Goal: Task Accomplishment & Management: Manage account settings

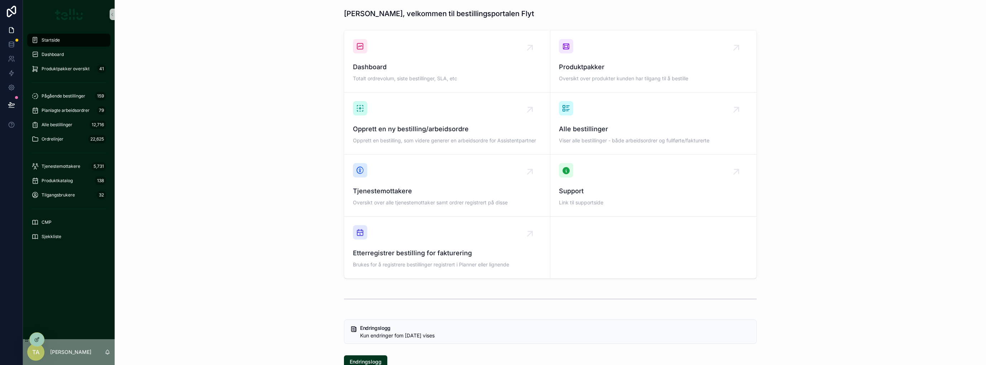
click at [277, 89] on div "Dashboard Totalt ordrevolum, siste bestillinger, SLA, etc Produktpakker Oversik…" at bounding box center [550, 154] width 860 height 254
click at [11, 73] on icon at bounding box center [11, 73] width 7 height 7
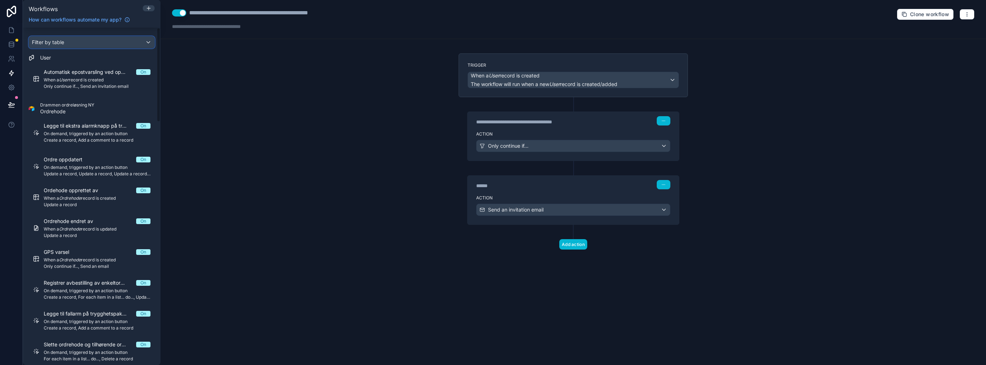
click at [132, 40] on div "Filter by table" at bounding box center [91, 42] width 125 height 11
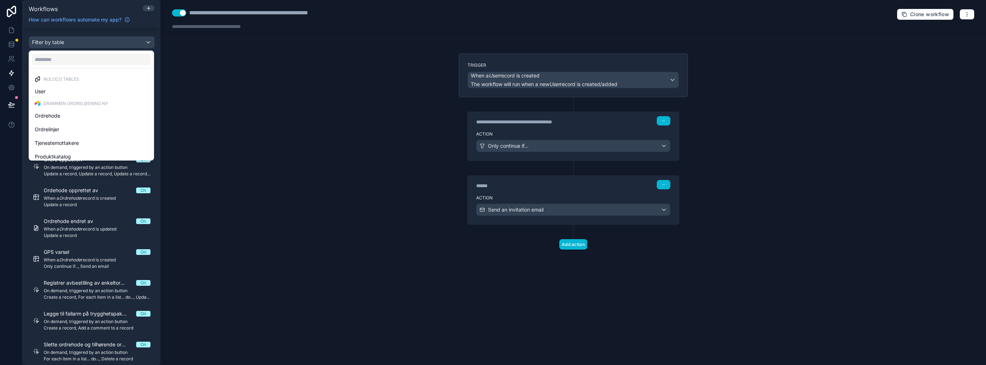
click at [202, 52] on div "scrollable content" at bounding box center [493, 182] width 986 height 365
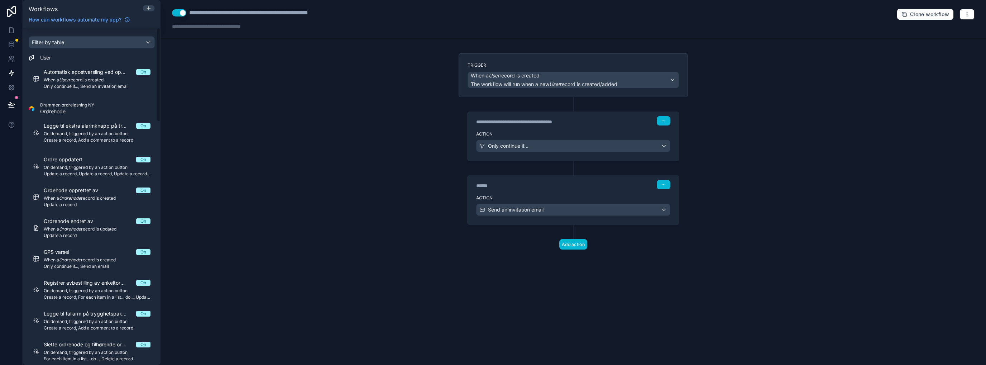
click at [3, 8] on link at bounding box center [11, 11] width 23 height 23
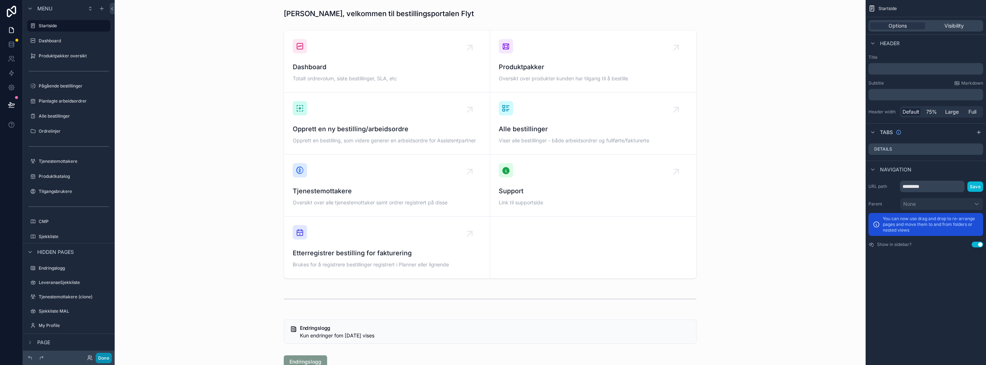
click at [104, 356] on button "Done" at bounding box center [104, 358] width 16 height 10
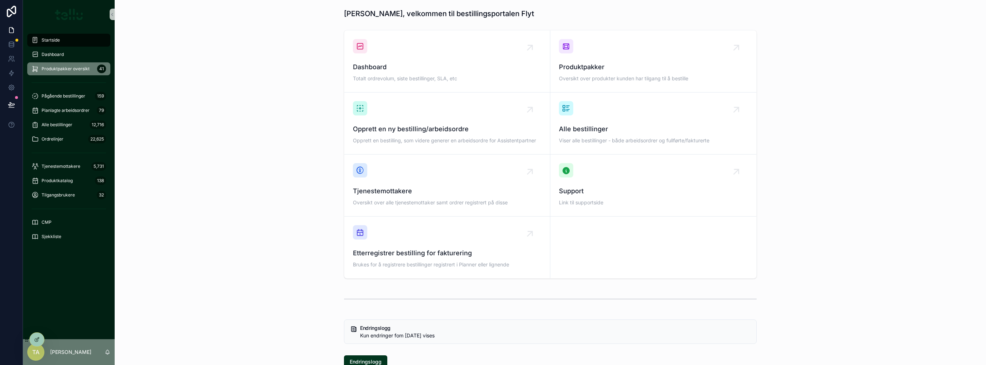
click at [70, 71] on span "Produktpakker oversikt" at bounding box center [66, 69] width 48 height 6
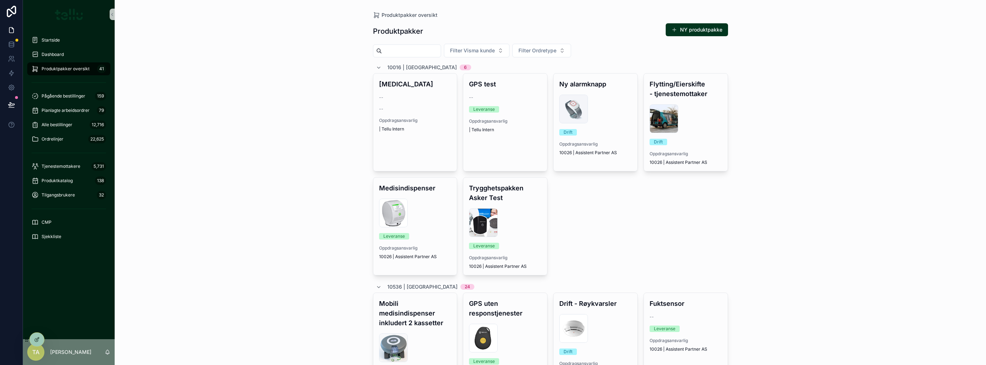
click at [487, 51] on span "Filter Visma kunde" at bounding box center [472, 50] width 45 height 7
click at [466, 116] on span "10536 | [GEOGRAPHIC_DATA]" at bounding box center [487, 113] width 71 height 7
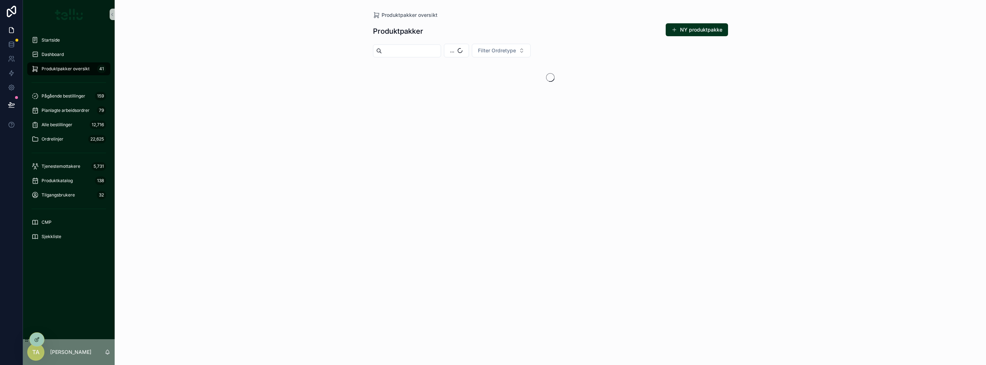
click at [243, 81] on div "Produktpakker oversikt Produktpakker NY produktpakke ... Filter Ordretype" at bounding box center [551, 182] width 872 height 365
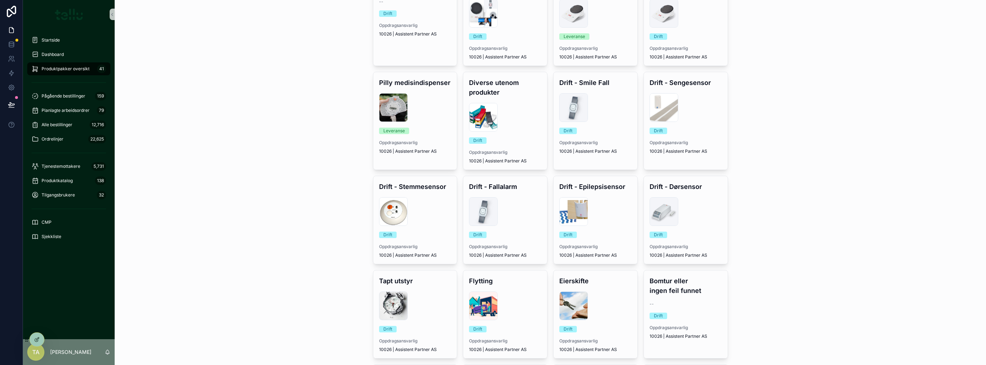
scroll to position [239, 0]
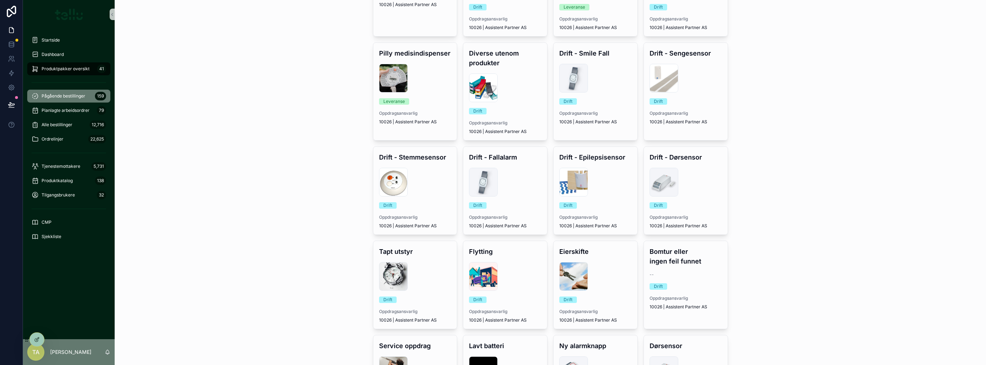
click at [65, 94] on span "Pågående bestillinger" at bounding box center [64, 96] width 44 height 6
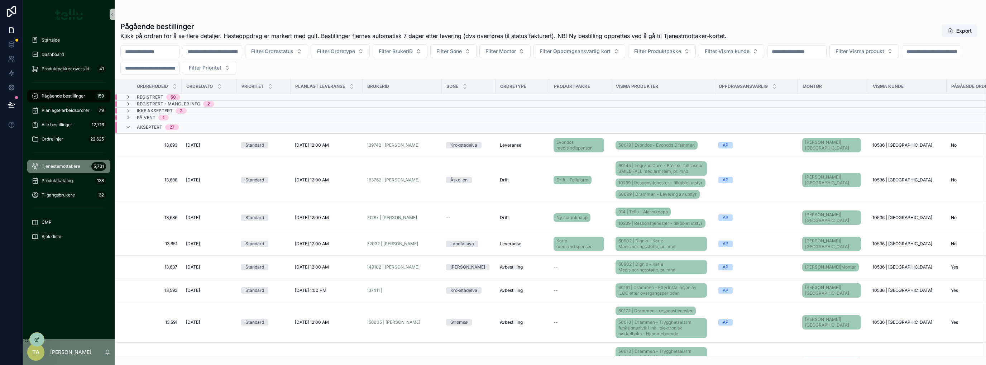
click at [52, 167] on span "Tjenestemottakere" at bounding box center [61, 166] width 39 height 6
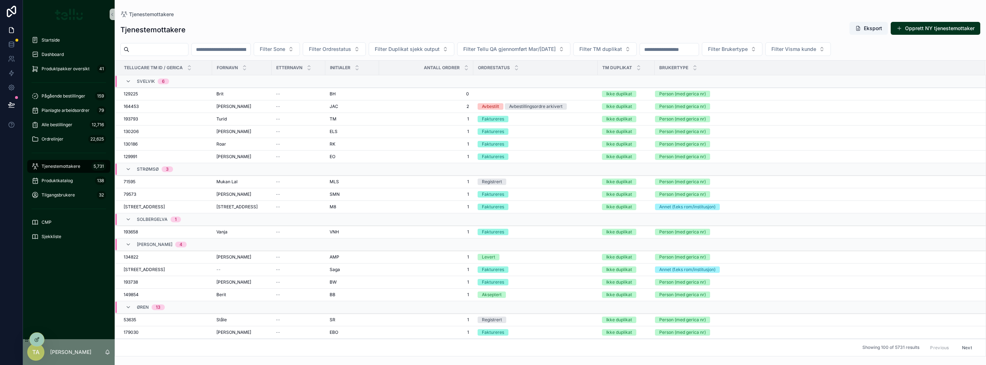
click at [161, 48] on input "scrollable content" at bounding box center [158, 49] width 59 height 10
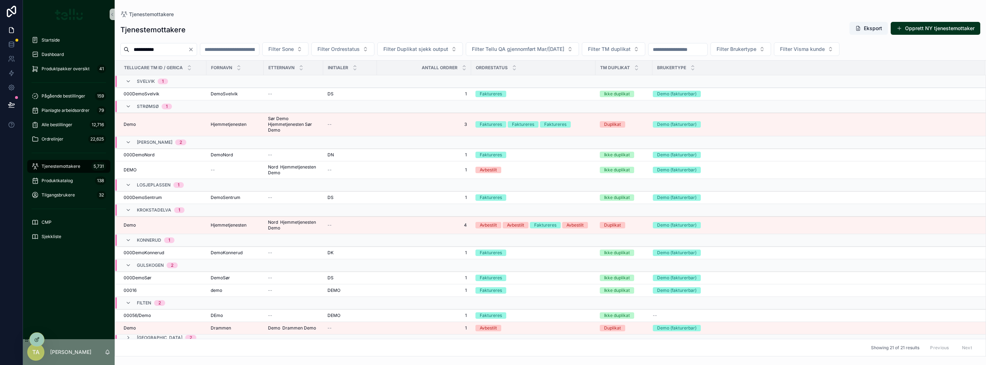
type input "**********"
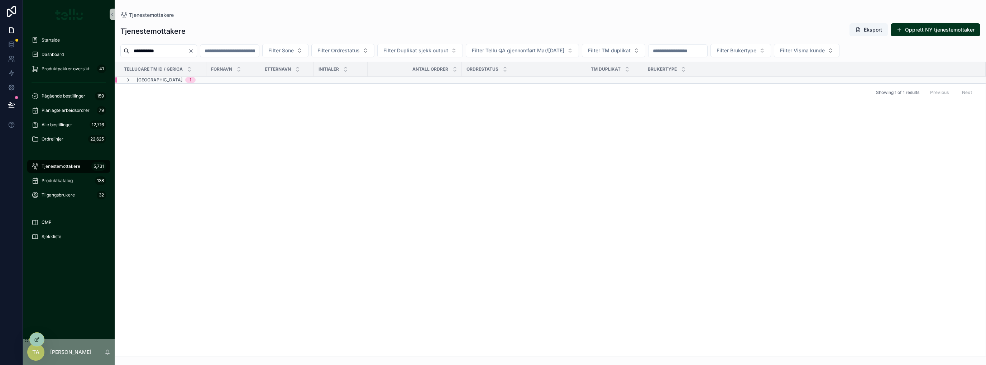
click at [192, 50] on icon "Clear" at bounding box center [191, 50] width 3 height 3
click at [172, 54] on input "scrollable content" at bounding box center [158, 51] width 59 height 10
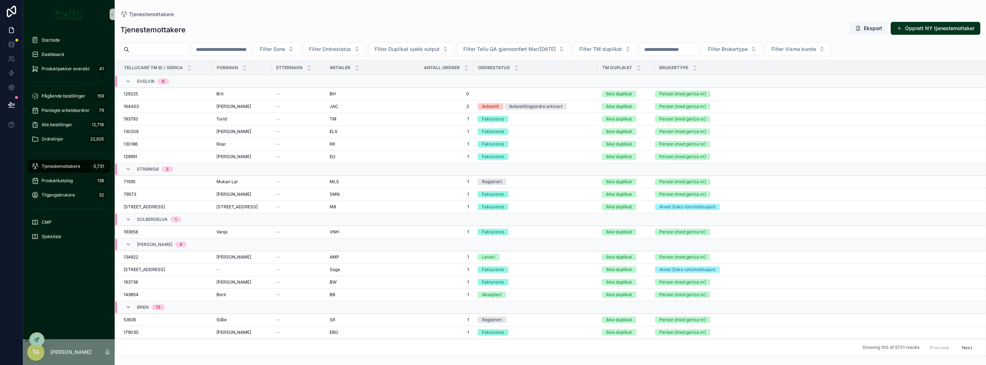
click at [748, 48] on span "Filter Brukertype" at bounding box center [728, 49] width 40 height 7
click at [767, 113] on div "Demo (ikke fakturerbar)" at bounding box center [791, 112] width 86 height 11
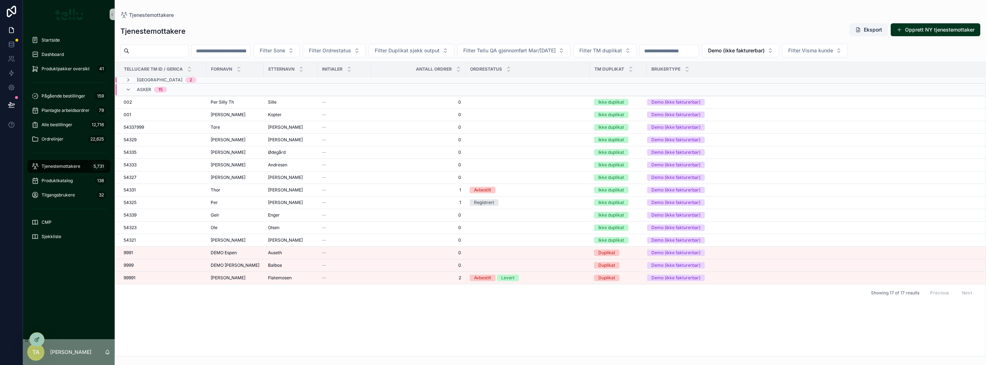
click at [128, 90] on icon "scrollable content" at bounding box center [128, 90] width 6 height 6
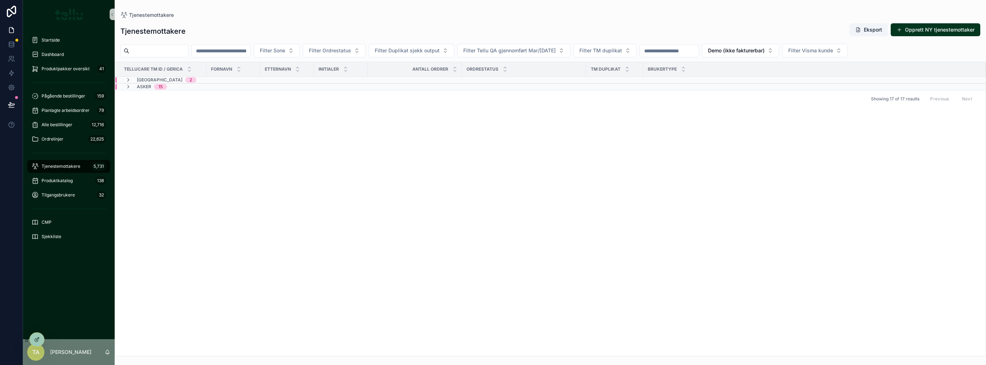
click at [188, 52] on input "scrollable content" at bounding box center [158, 51] width 59 height 10
click at [262, 162] on div "Tellucare TM ID / Gerica Fornavn Etternavn Initialer Antall ordrer Ordrestatus …" at bounding box center [550, 209] width 871 height 294
click at [172, 51] on input "scrollable content" at bounding box center [158, 51] width 59 height 10
type input "******"
click at [194, 51] on icon "Clear" at bounding box center [191, 51] width 6 height 6
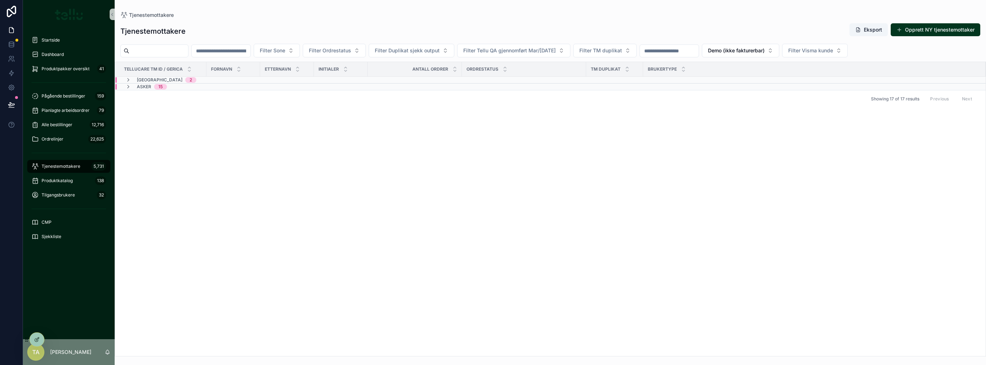
click at [833, 50] on span "Filter Visma kunde" at bounding box center [810, 50] width 45 height 7
click at [857, 118] on div "10536 | [GEOGRAPHIC_DATA]" at bounding box center [873, 113] width 86 height 11
click at [188, 47] on input "scrollable content" at bounding box center [158, 51] width 59 height 10
click at [765, 53] on span "Demo (ikke fakturerbar)" at bounding box center [736, 50] width 57 height 7
click at [774, 82] on div "None" at bounding box center [799, 79] width 86 height 11
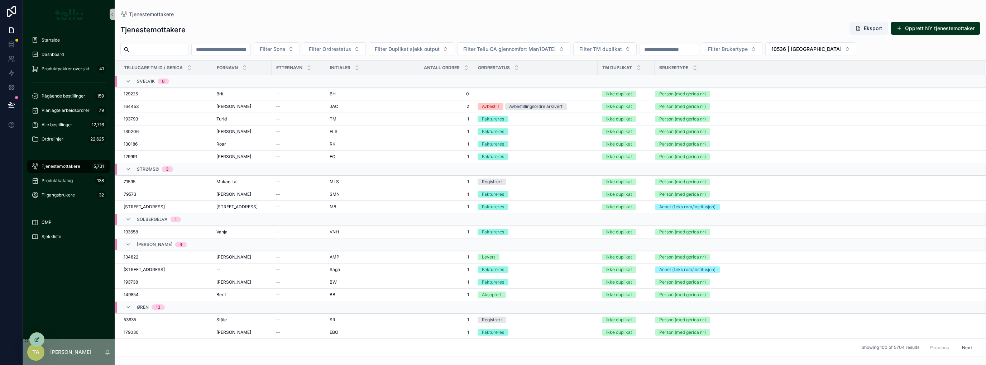
click at [180, 44] on input "scrollable content" at bounding box center [158, 49] width 59 height 10
type input "******"
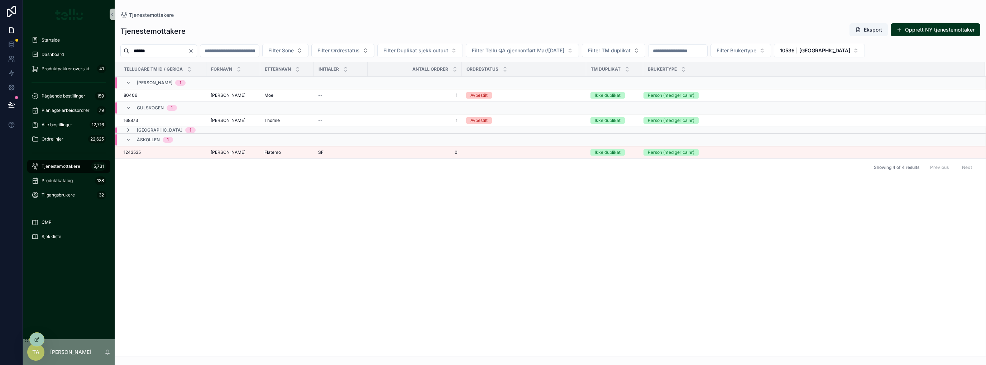
click at [160, 152] on div "1243535 1243535" at bounding box center [163, 152] width 78 height 6
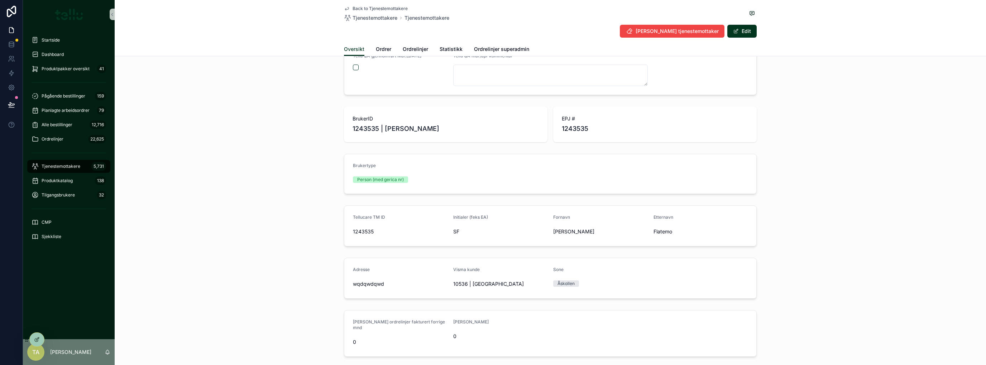
scroll to position [196, 0]
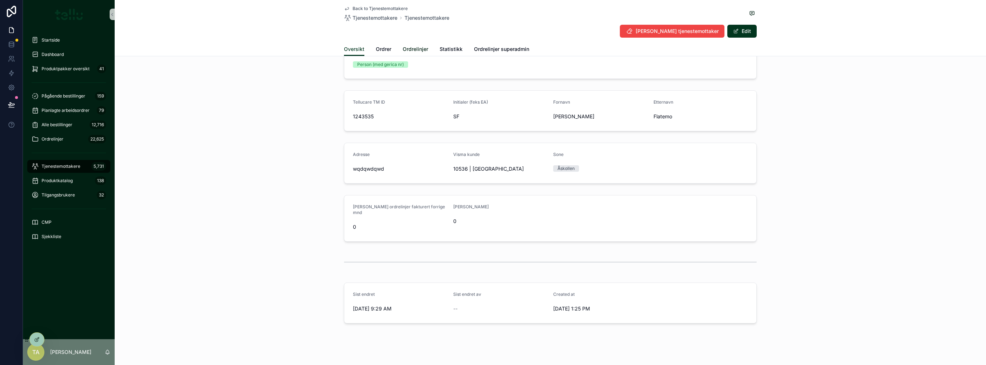
click at [418, 47] on span "Ordrelinjer" at bounding box center [415, 49] width 25 height 7
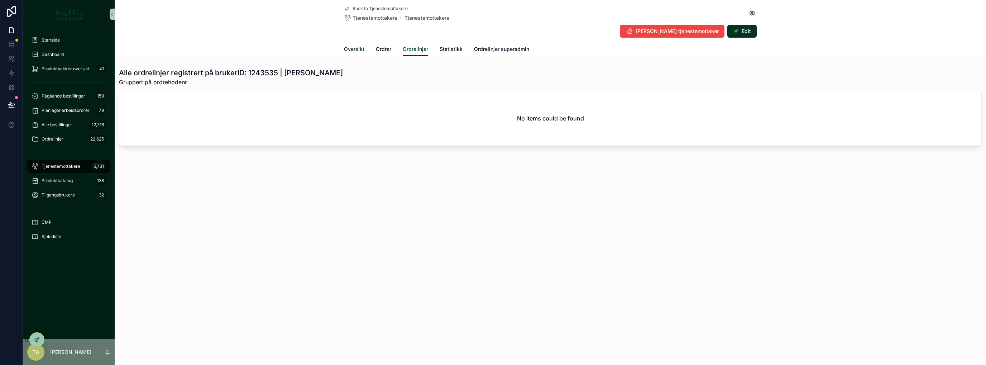
click at [351, 47] on span "Oversikt" at bounding box center [354, 49] width 20 height 7
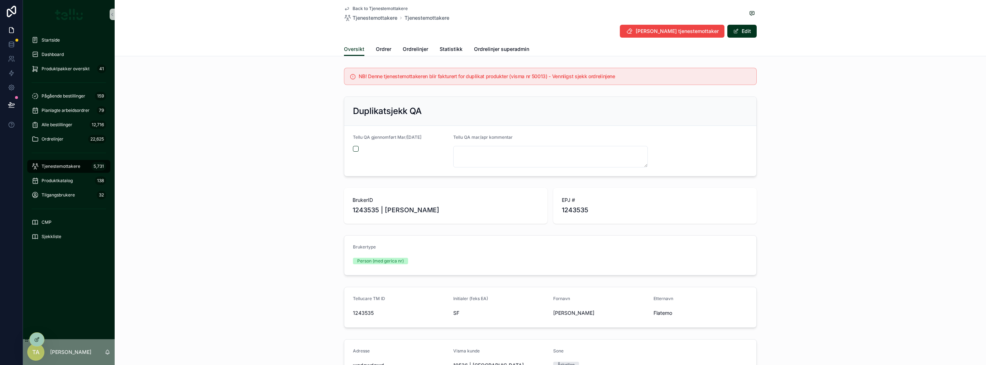
click at [393, 214] on span "1243535 | [PERSON_NAME]" at bounding box center [446, 210] width 186 height 10
click at [392, 213] on span "1243535 | [PERSON_NAME]" at bounding box center [446, 210] width 186 height 10
click at [373, 209] on span "1243535 | [PERSON_NAME]" at bounding box center [446, 210] width 186 height 10
click at [363, 312] on span "1243535" at bounding box center [400, 312] width 95 height 7
click at [370, 207] on span "1243535 | [PERSON_NAME]" at bounding box center [446, 210] width 186 height 10
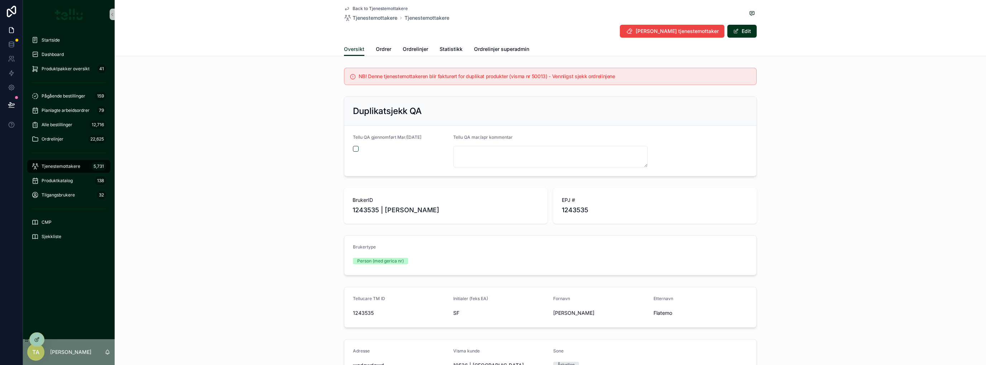
click at [370, 207] on span "1243535 | [PERSON_NAME]" at bounding box center [446, 210] width 186 height 10
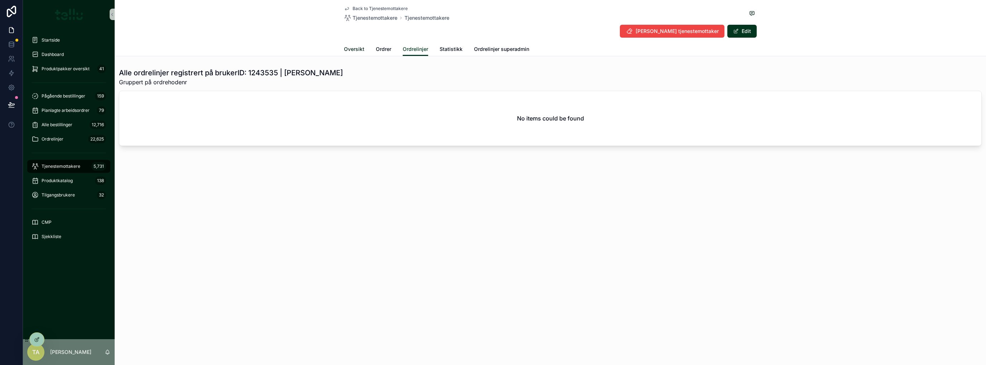
click at [351, 49] on span "Oversikt" at bounding box center [354, 49] width 20 height 7
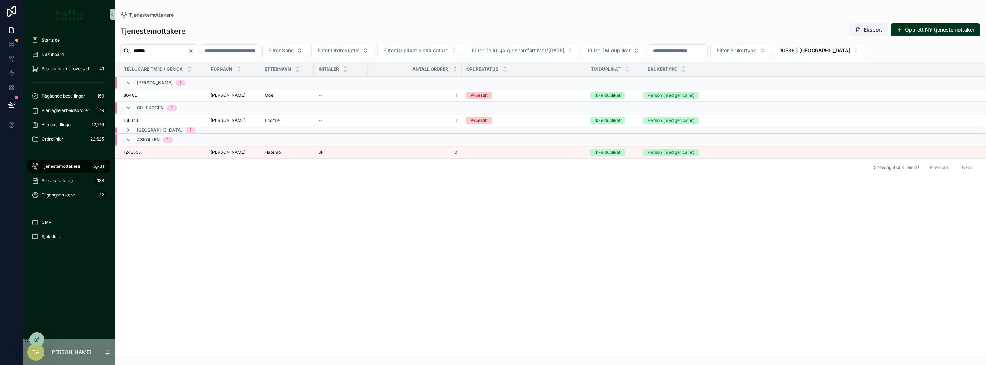
click at [221, 152] on span "[PERSON_NAME]" at bounding box center [228, 152] width 35 height 6
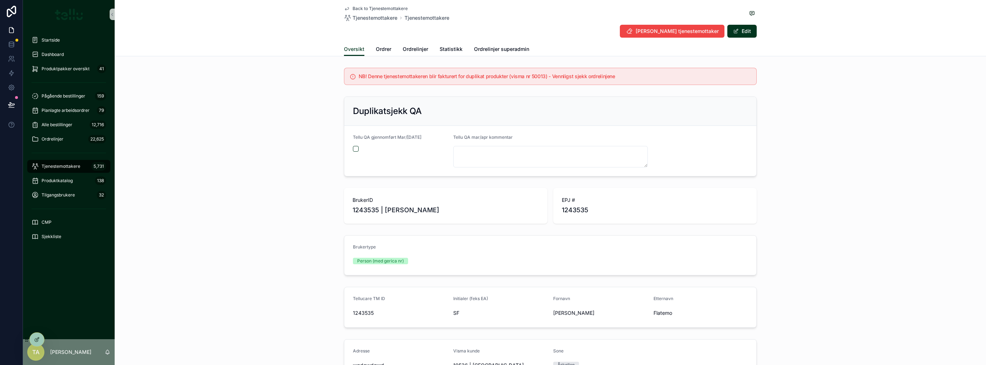
click at [221, 152] on div "Duplikatsjekk QA Tellu QA gjennomført Mar/[DATE] Tellu QA mar/apr kommentar" at bounding box center [551, 137] width 872 height 86
click at [381, 46] on span "Ordrer" at bounding box center [383, 49] width 15 height 7
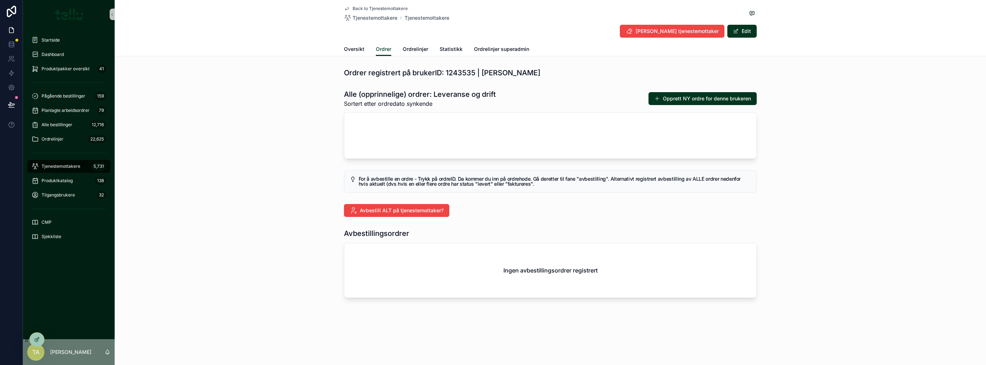
click at [689, 98] on button "Opprett NY ordre for denne brukeren" at bounding box center [703, 98] width 108 height 13
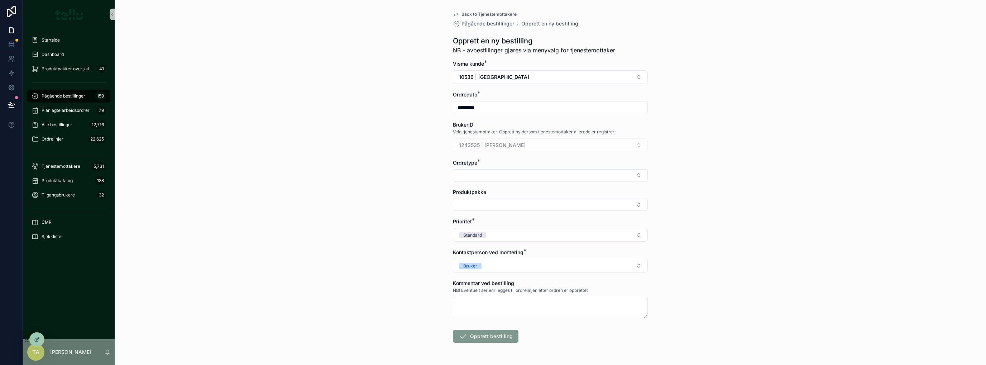
click at [487, 175] on button "Select Button" at bounding box center [550, 175] width 195 height 12
click at [468, 216] on div "Drift" at bounding box center [547, 214] width 191 height 11
click at [463, 205] on button "Select Button" at bounding box center [550, 206] width 195 height 12
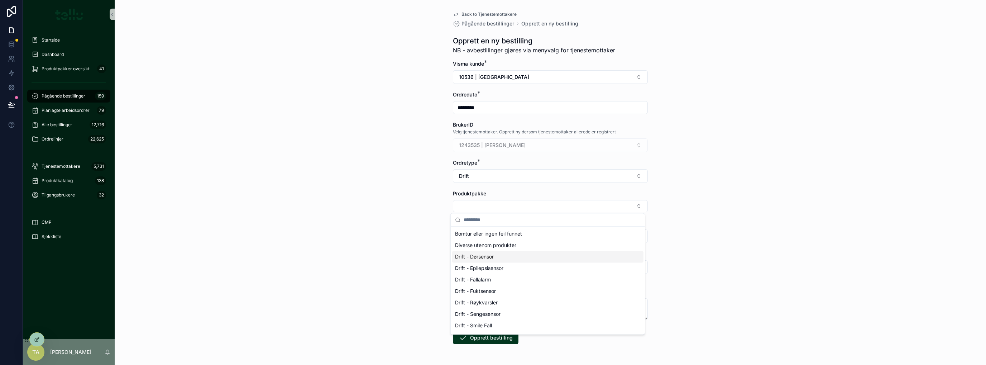
scroll to position [48, 0]
click at [472, 254] on span "Drift - Røykvarsler" at bounding box center [476, 254] width 43 height 7
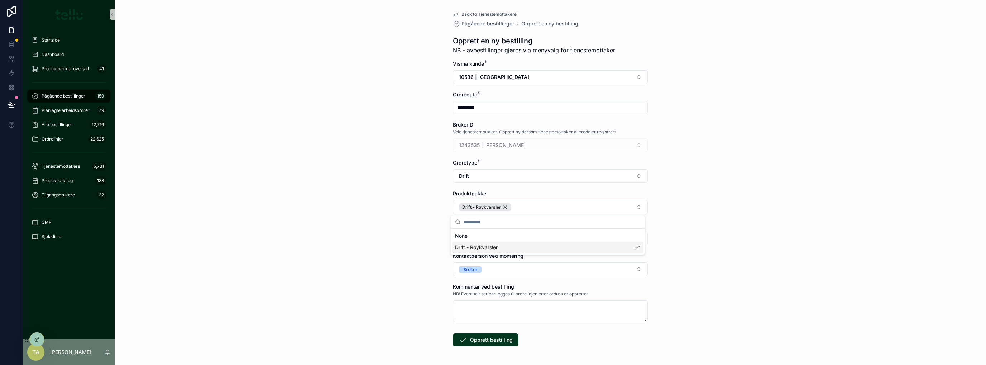
click at [409, 243] on div "Back to Tjenestemottakere Pågående bestillinger Opprett en ny bestilling Oppret…" at bounding box center [551, 182] width 872 height 365
click at [486, 341] on button "Opprett bestilling" at bounding box center [486, 339] width 66 height 13
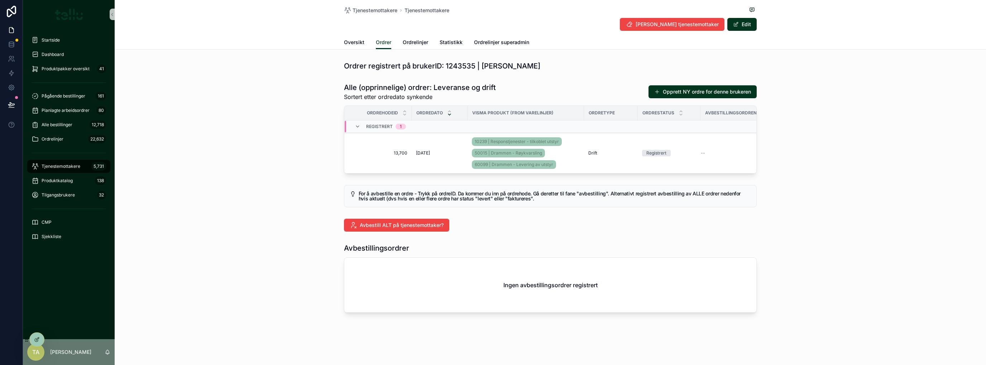
click at [386, 153] on span "13,700" at bounding box center [380, 153] width 54 height 6
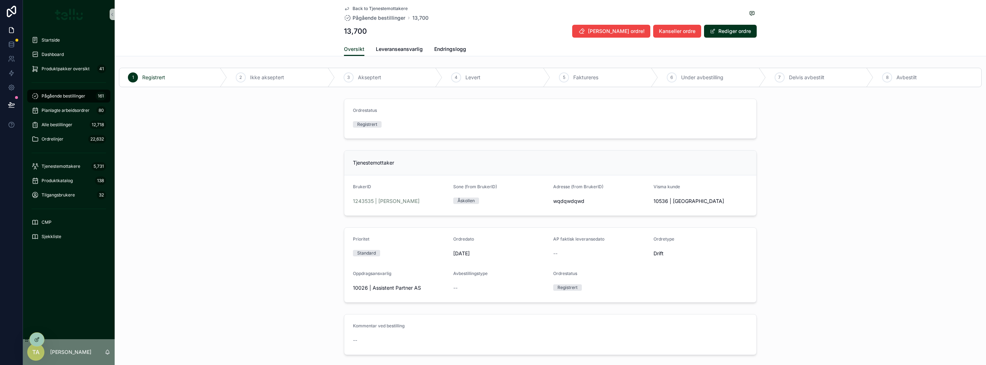
click at [377, 202] on span "1243535 | [PERSON_NAME]" at bounding box center [386, 200] width 67 height 7
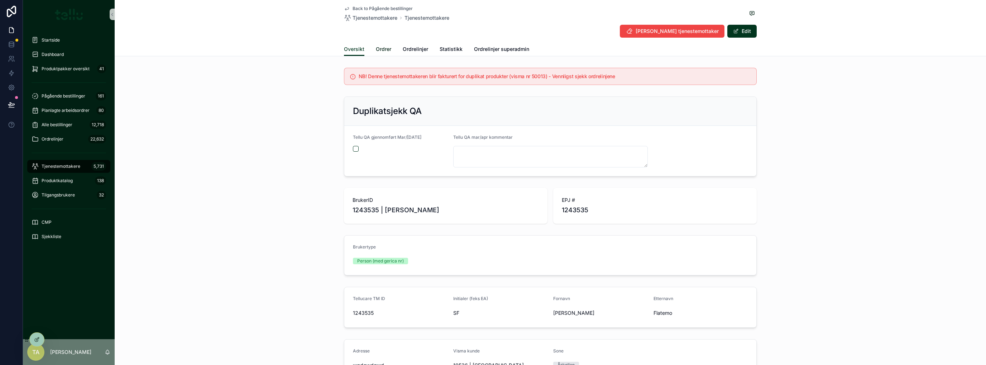
click at [378, 52] on span "Ordrer" at bounding box center [383, 49] width 15 height 7
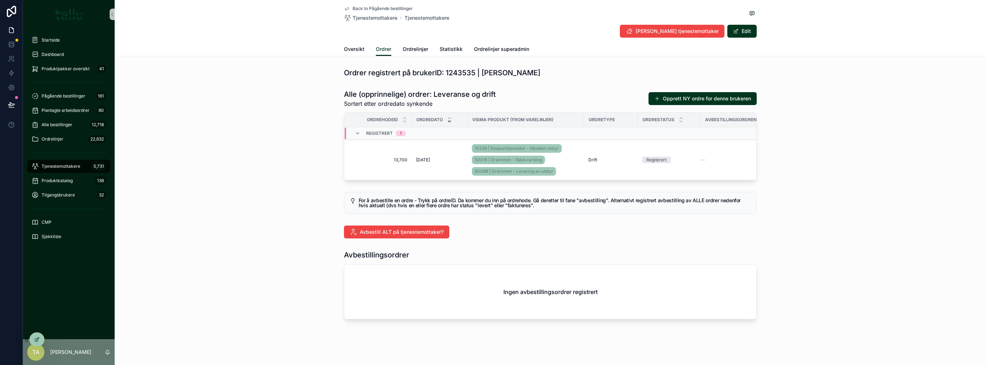
click at [716, 97] on button "Opprett NY ordre for denne brukeren" at bounding box center [703, 98] width 108 height 13
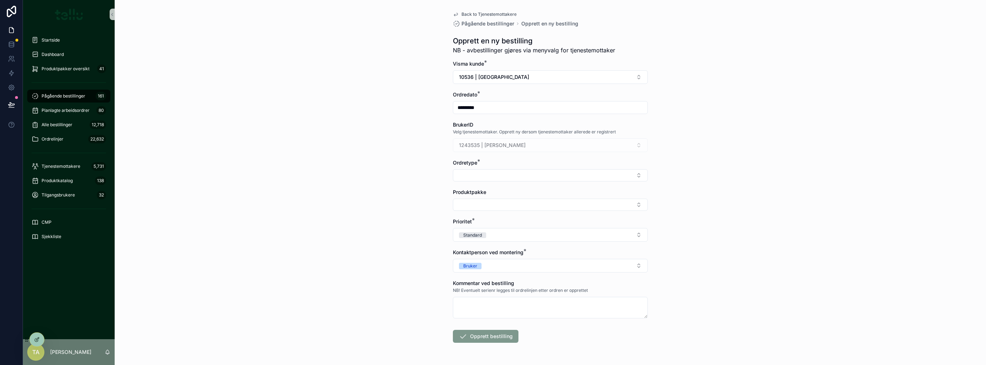
click at [474, 171] on button "Select Button" at bounding box center [550, 175] width 195 height 12
click at [467, 203] on span "Leveranse" at bounding box center [467, 203] width 24 height 7
click at [469, 205] on button "Select Button" at bounding box center [550, 206] width 195 height 12
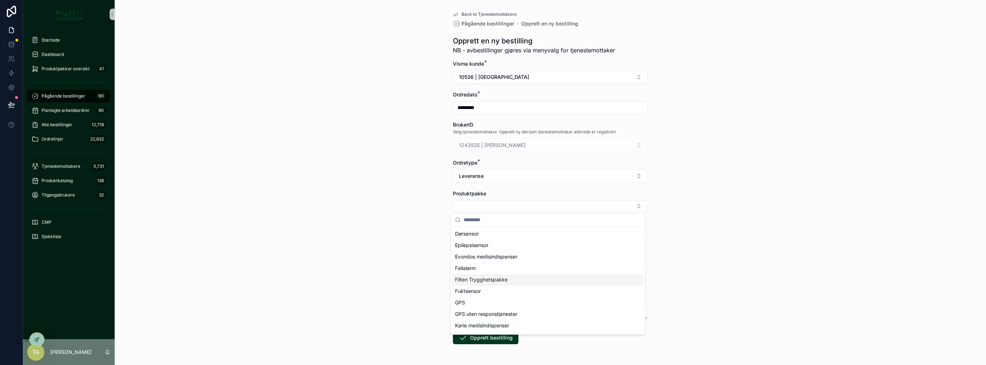
click at [468, 276] on span "Filten Trygghetspakke" at bounding box center [481, 279] width 53 height 7
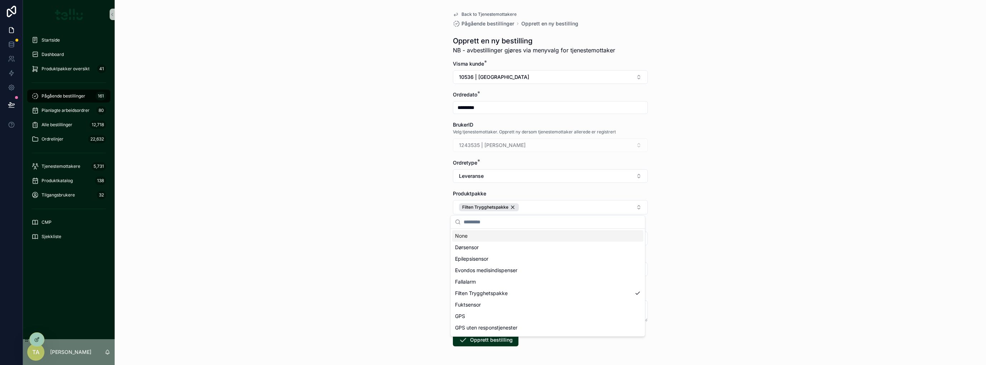
click at [390, 215] on div "Back to Tjenestemottakere Pågående bestillinger Opprett en ny bestilling Oppret…" at bounding box center [551, 182] width 872 height 365
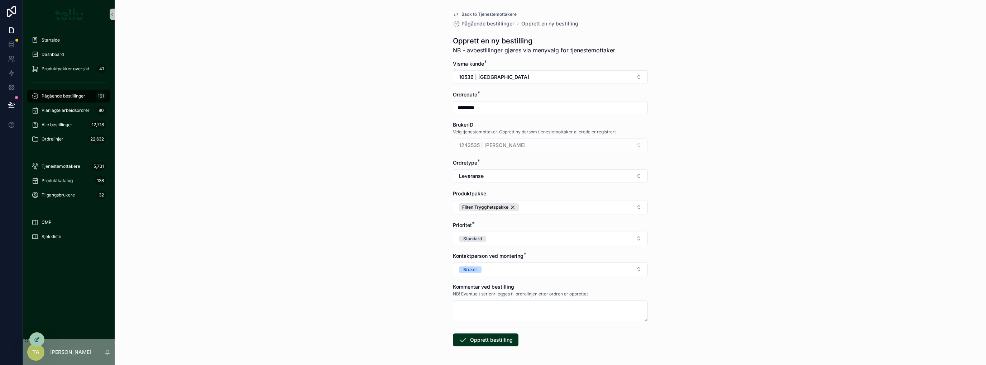
click at [516, 240] on button "Standard" at bounding box center [550, 239] width 195 height 14
click at [472, 275] on div "Hasteoppdrag" at bounding box center [473, 276] width 29 height 6
click at [382, 267] on div "Back to Tjenestemottakere Pågående bestillinger Opprett en ny bestilling Oppret…" at bounding box center [551, 182] width 872 height 365
click at [486, 341] on button "Opprett bestilling" at bounding box center [486, 339] width 66 height 13
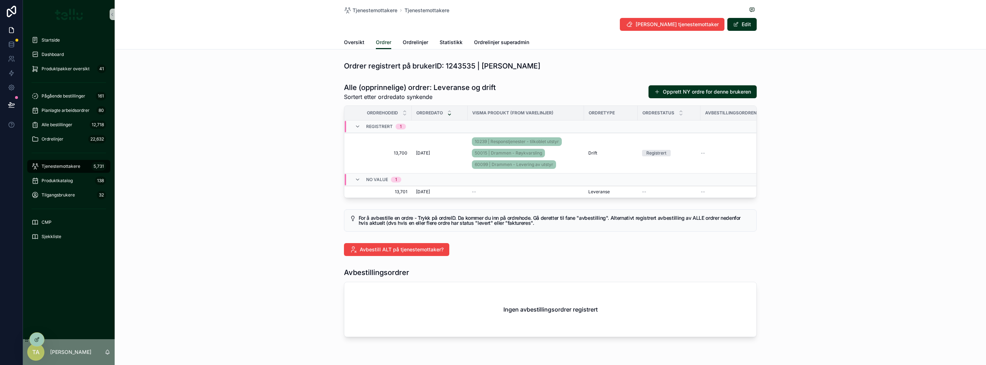
click at [378, 191] on span "13,701" at bounding box center [380, 192] width 54 height 6
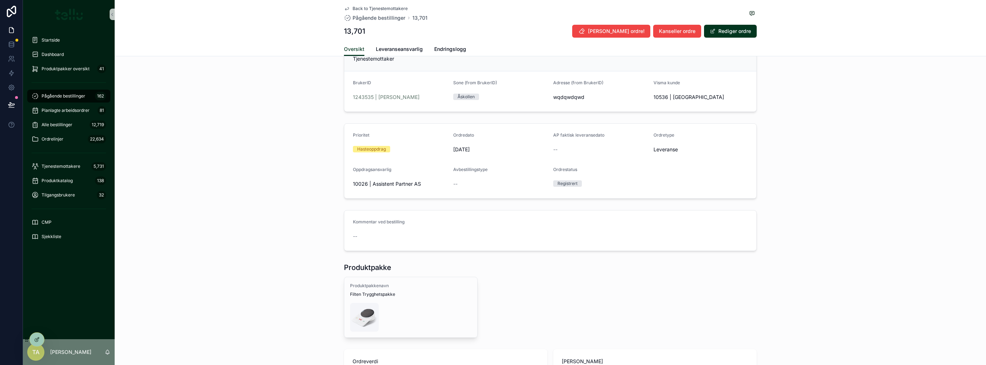
scroll to position [48, 0]
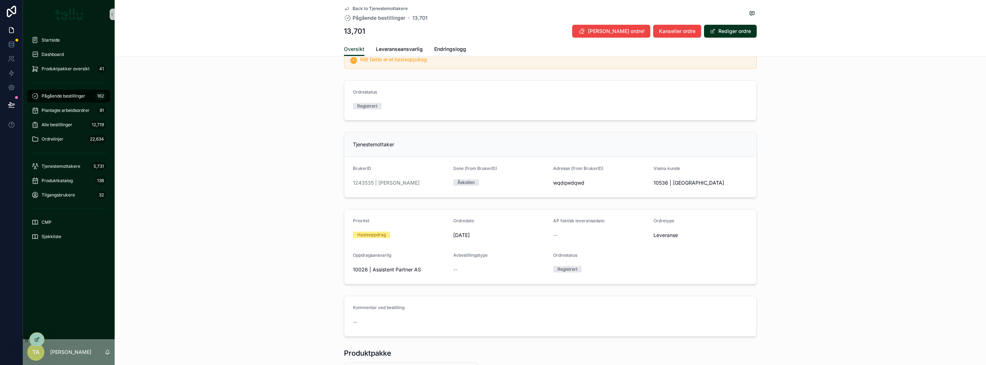
click at [382, 181] on span "1243535 | [PERSON_NAME]" at bounding box center [386, 182] width 67 height 7
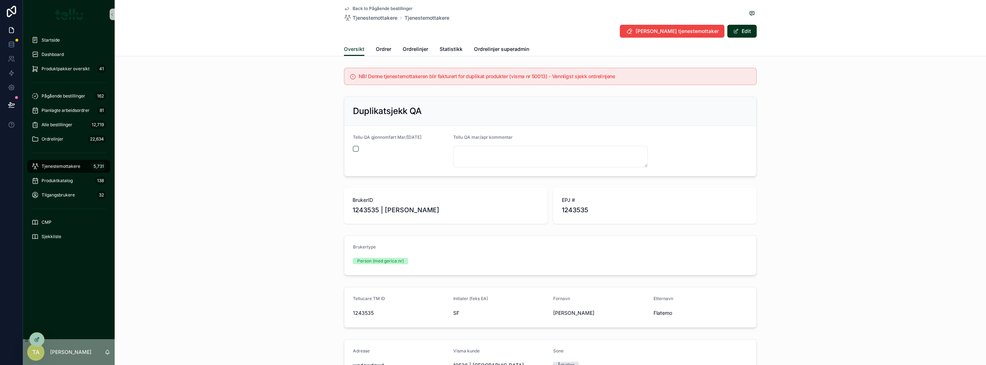
click at [225, 178] on div "Duplikatsjekk QA Tellu QA gjennomført Mar/[DATE] Tellu QA mar/apr kommentar" at bounding box center [551, 137] width 872 height 86
click at [377, 48] on span "Ordrer" at bounding box center [383, 49] width 15 height 7
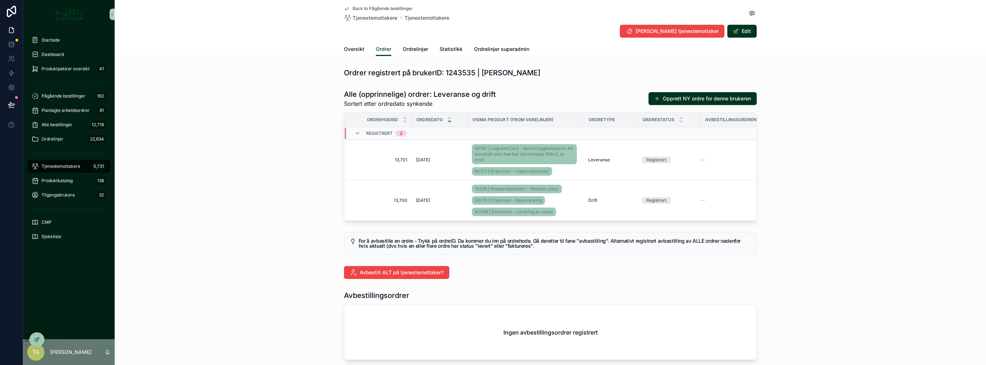
click at [684, 99] on button "Opprett NY ordre for denne brukeren" at bounding box center [703, 98] width 108 height 13
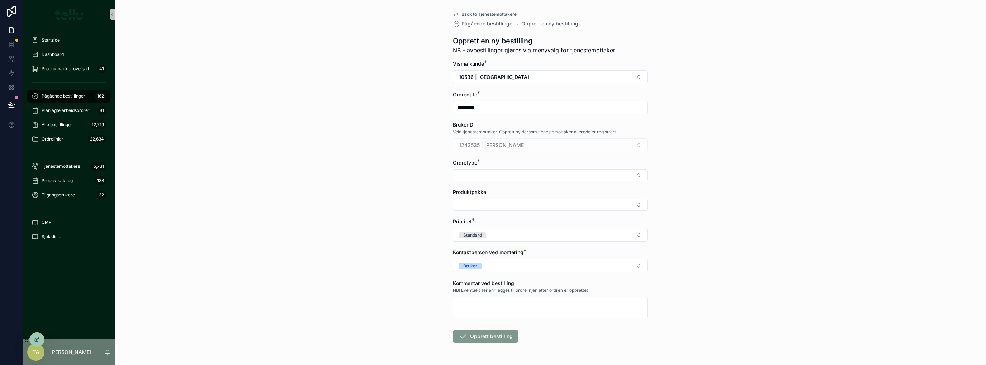
click at [505, 171] on button "Select Button" at bounding box center [550, 175] width 195 height 12
click at [473, 213] on div "Drift" at bounding box center [547, 214] width 191 height 11
click at [480, 177] on button "Drift" at bounding box center [550, 176] width 195 height 14
click at [473, 214] on span "Leveranse" at bounding box center [467, 216] width 24 height 7
click at [471, 208] on button "Select Button" at bounding box center [550, 206] width 195 height 12
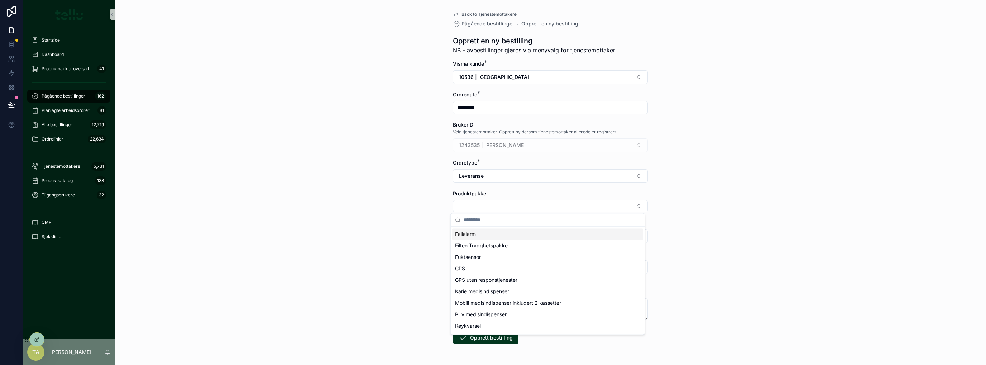
scroll to position [67, 0]
click at [484, 327] on span "Trygghetspakken" at bounding box center [476, 326] width 42 height 7
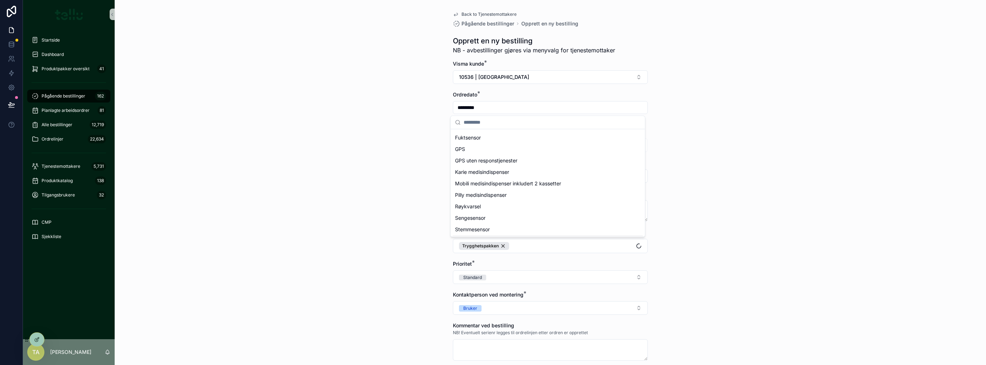
scroll to position [79, 0]
click at [387, 271] on div "Back to Tjenestemottakere Pågående bestillinger Opprett en ny bestilling Oppret…" at bounding box center [551, 182] width 872 height 365
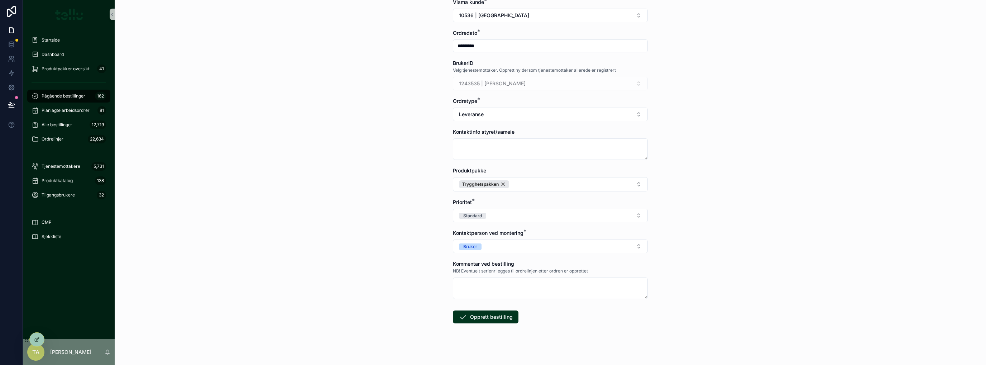
scroll to position [65, 0]
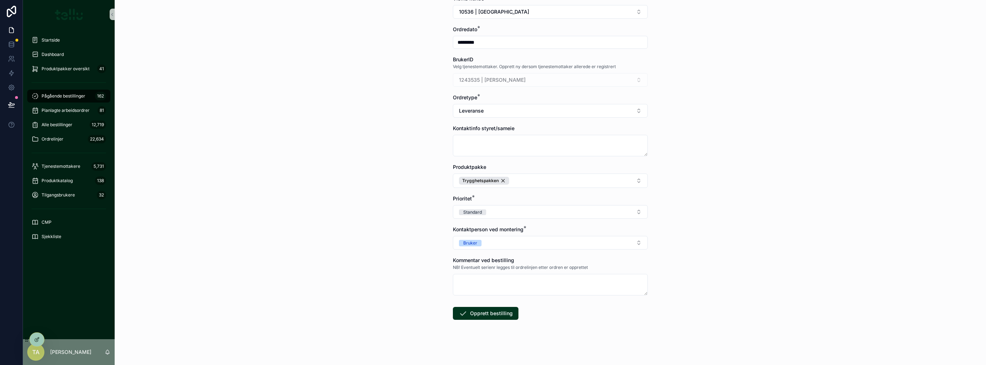
click at [468, 215] on button "Standard" at bounding box center [550, 212] width 195 height 14
click at [467, 252] on div "Hasteoppdrag" at bounding box center [473, 250] width 29 height 6
click at [464, 311] on icon "scrollable content" at bounding box center [463, 313] width 9 height 9
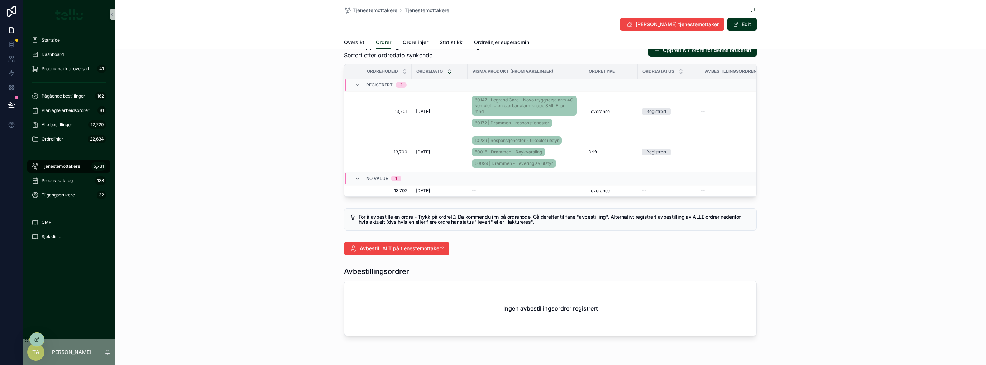
scroll to position [65, 0]
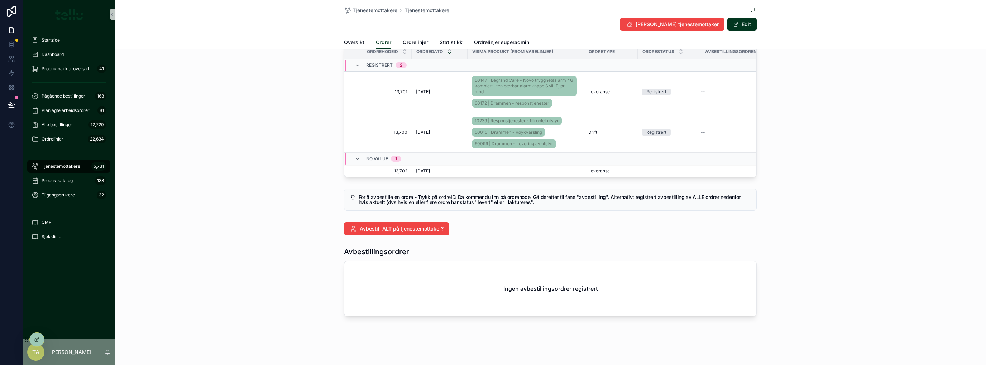
click at [393, 168] on span "13,702" at bounding box center [380, 171] width 54 height 6
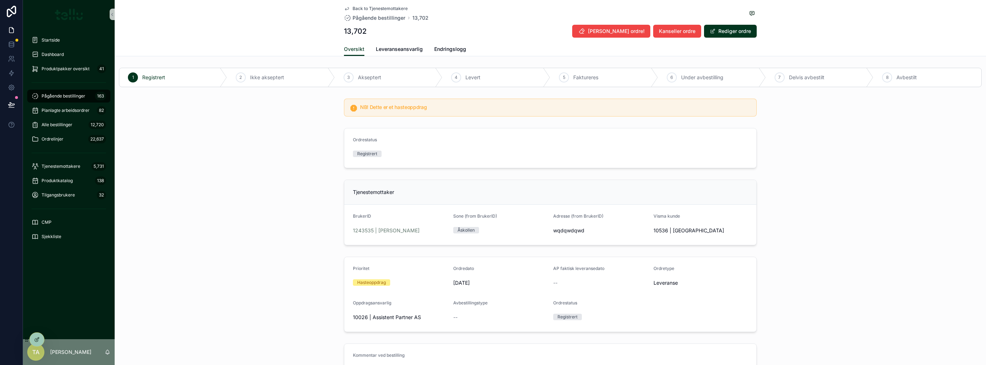
click at [39, 339] on icon at bounding box center [37, 340] width 6 height 6
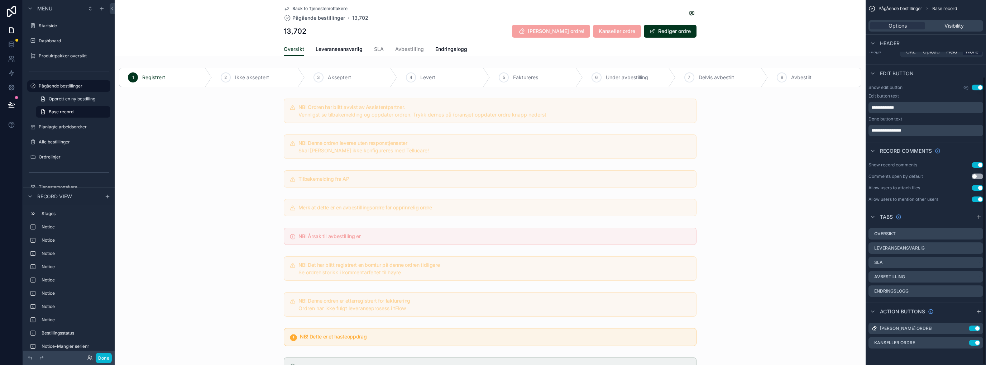
scroll to position [97, 0]
click at [0, 0] on icon "scrollable content" at bounding box center [0, 0] width 0 height 0
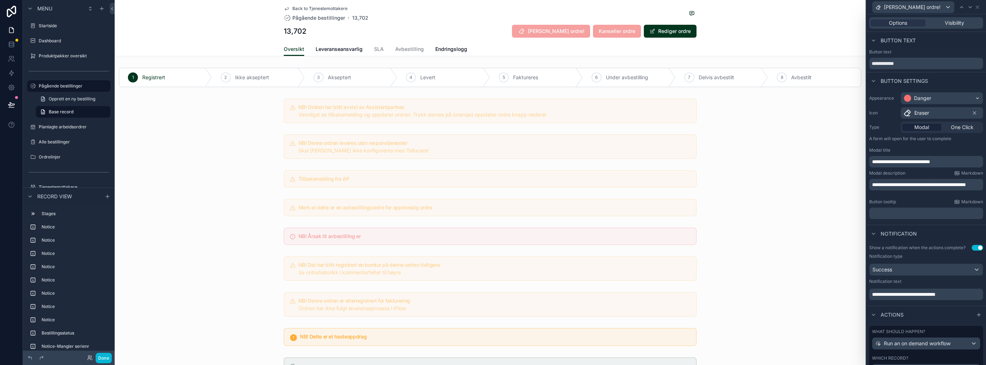
click at [876, 212] on p "﻿" at bounding box center [927, 213] width 110 height 7
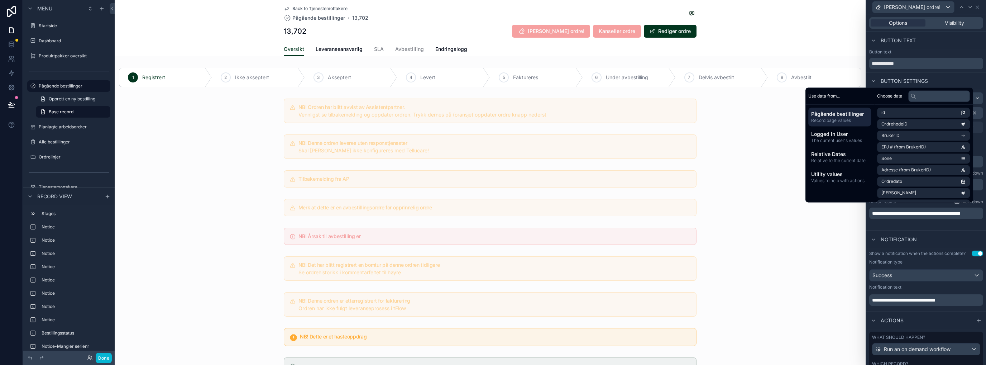
scroll to position [0, 0]
click at [976, 7] on icon at bounding box center [978, 7] width 6 height 6
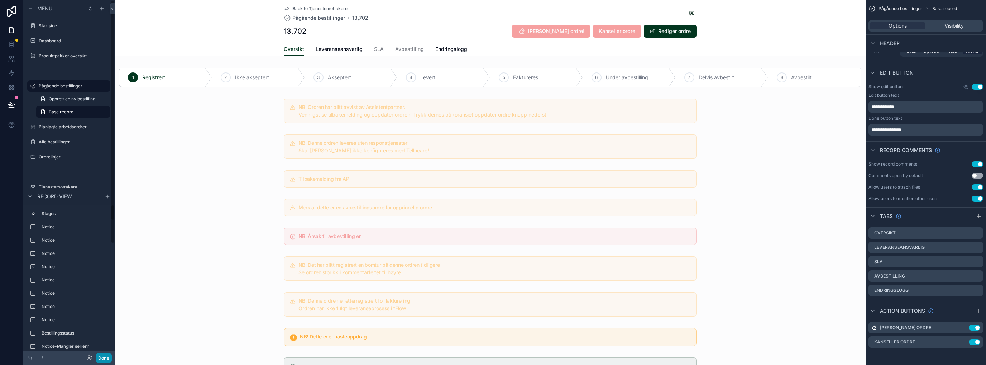
click at [101, 356] on button "Done" at bounding box center [104, 358] width 16 height 10
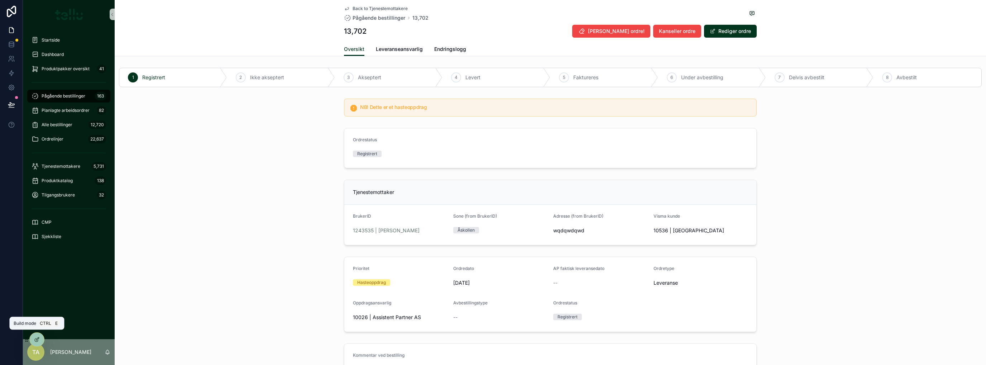
click at [35, 339] on icon at bounding box center [37, 340] width 6 height 6
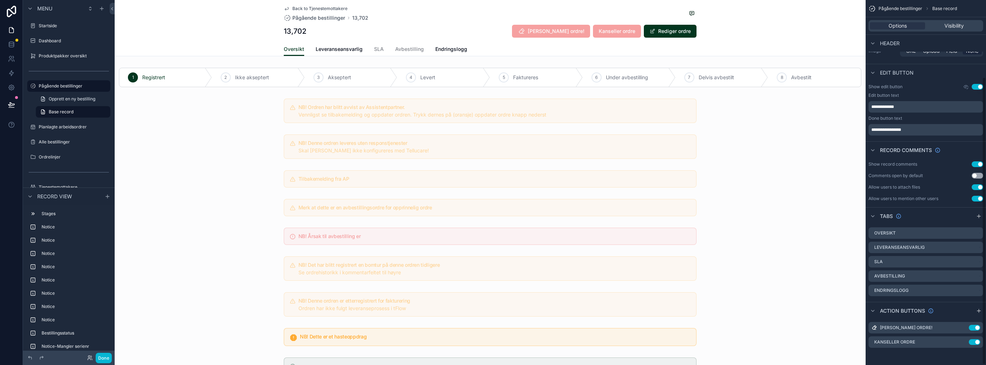
scroll to position [97, 0]
click at [0, 0] on icon "scrollable content" at bounding box center [0, 0] width 0 height 0
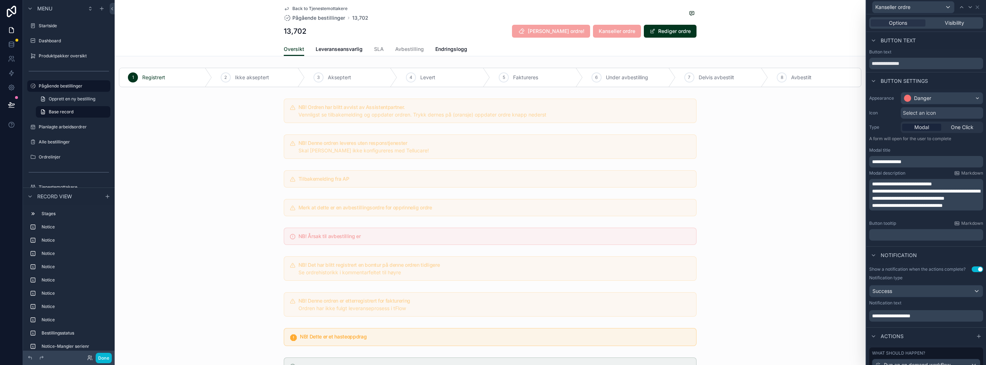
click at [890, 233] on p "﻿" at bounding box center [927, 234] width 110 height 7
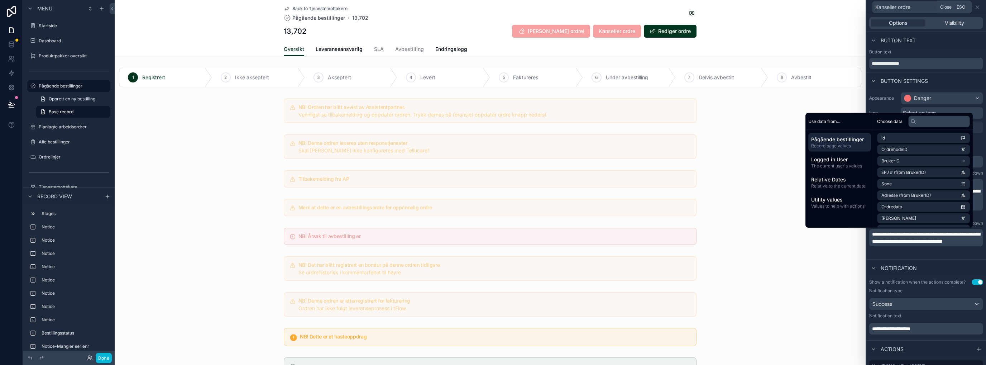
click at [977, 6] on icon at bounding box center [977, 7] width 3 height 3
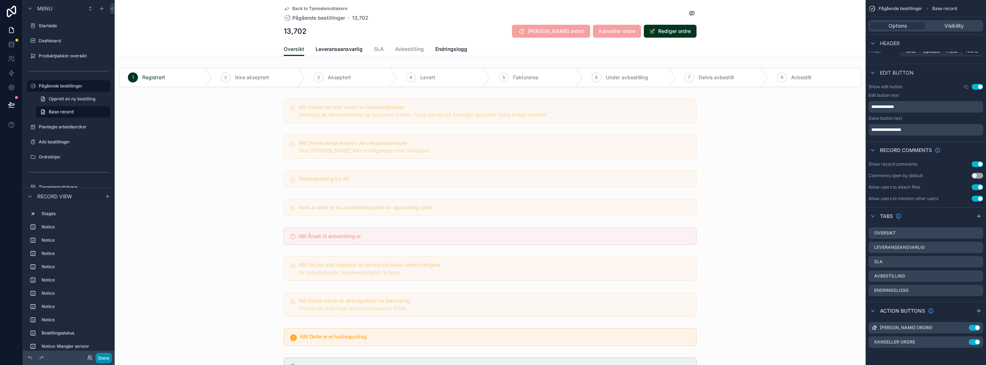
click at [106, 359] on button "Done" at bounding box center [104, 358] width 16 height 10
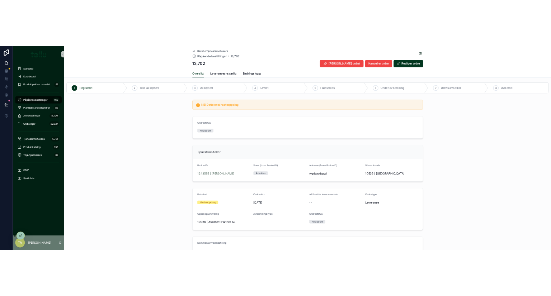
scroll to position [0, 0]
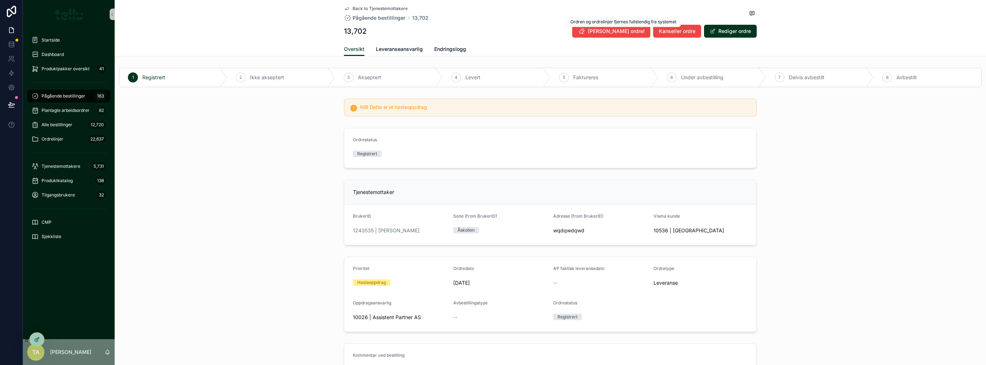
click at [635, 34] on span "[PERSON_NAME] ordre!" at bounding box center [616, 31] width 57 height 7
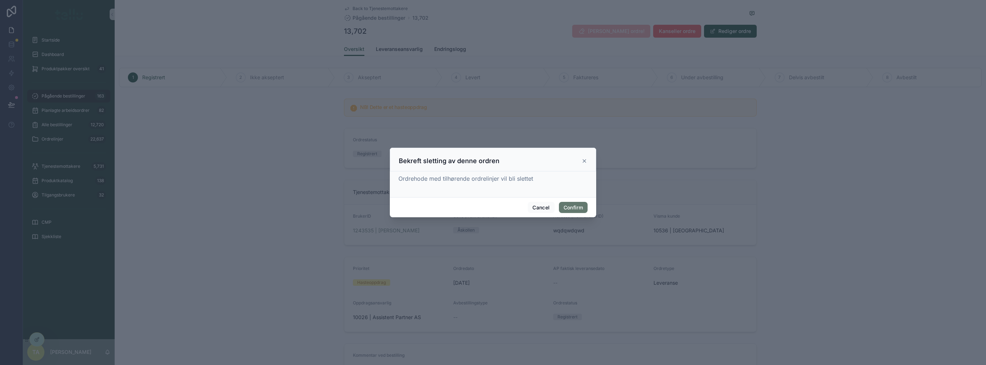
click at [577, 204] on button "Confirm" at bounding box center [573, 207] width 29 height 11
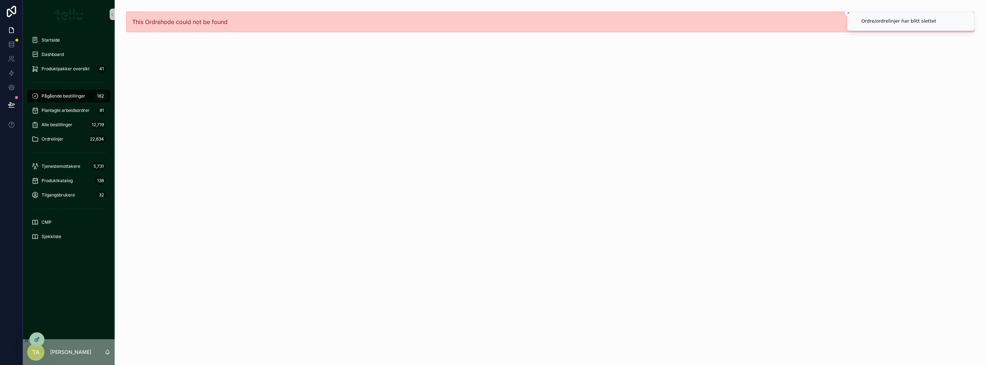
click at [54, 92] on div "Pågående bestillinger 162" at bounding box center [69, 95] width 75 height 11
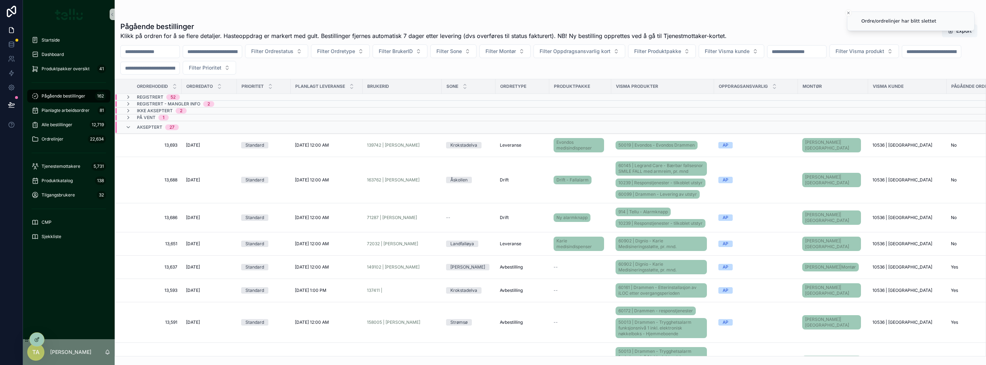
click at [127, 96] on icon "scrollable content" at bounding box center [128, 97] width 6 height 6
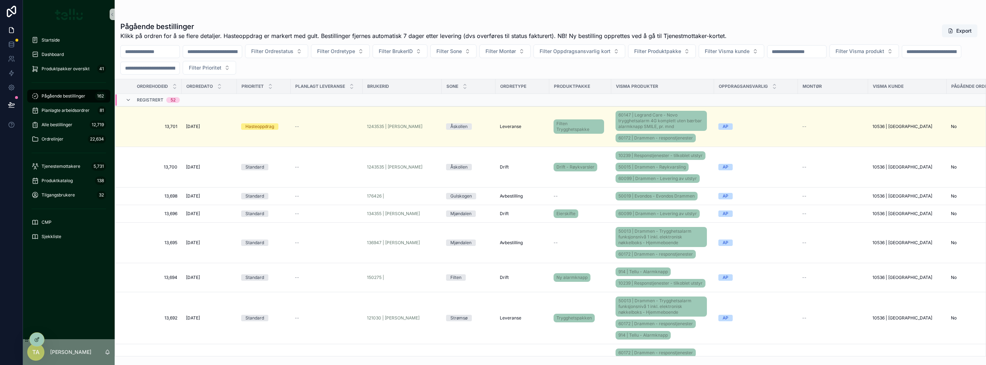
click at [156, 125] on span "13,701" at bounding box center [151, 127] width 54 height 6
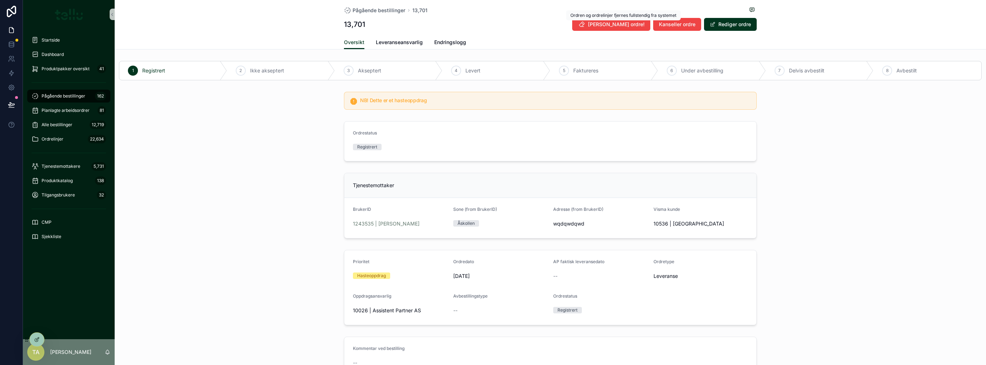
click at [637, 26] on span "[PERSON_NAME] ordre!" at bounding box center [616, 24] width 57 height 7
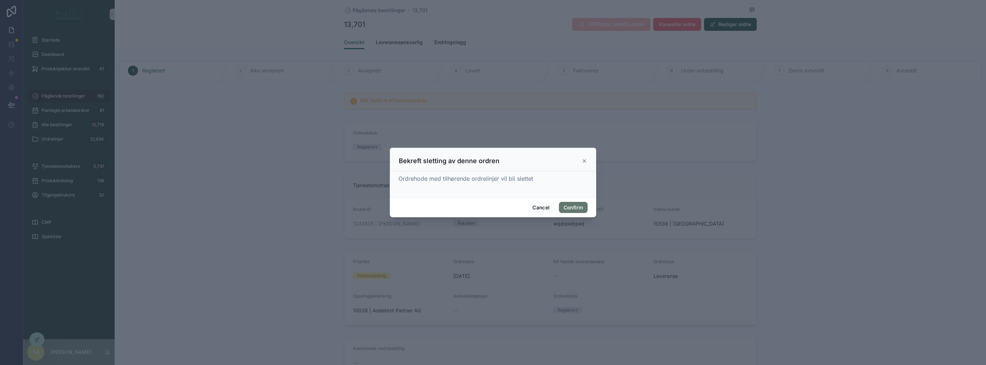
click at [570, 205] on button "Confirm" at bounding box center [573, 207] width 29 height 11
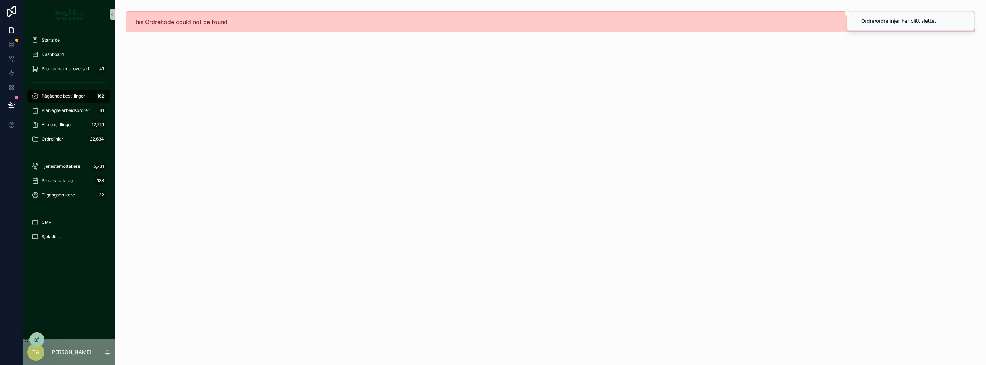
click at [70, 99] on span "Pågående bestillinger" at bounding box center [64, 96] width 44 height 6
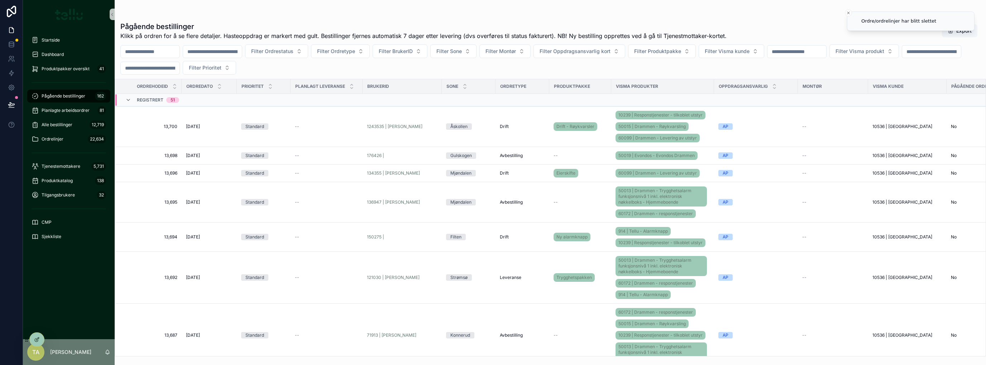
click at [142, 124] on span "13,700" at bounding box center [151, 127] width 54 height 6
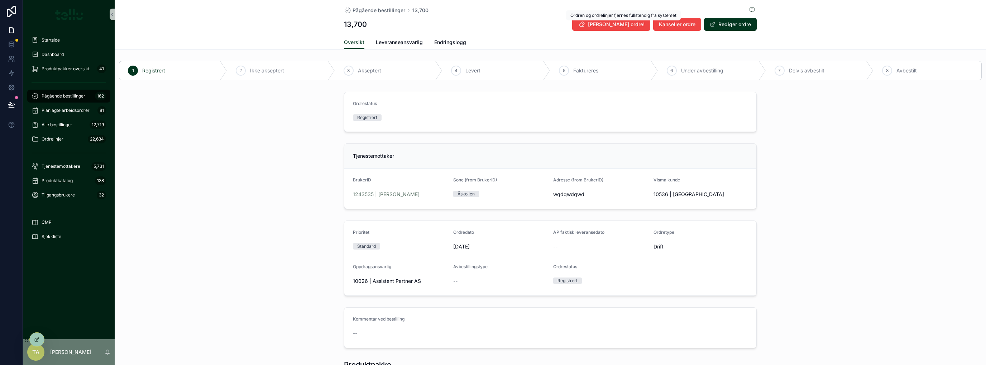
click at [638, 23] on span "[PERSON_NAME] ordre!" at bounding box center [616, 24] width 57 height 7
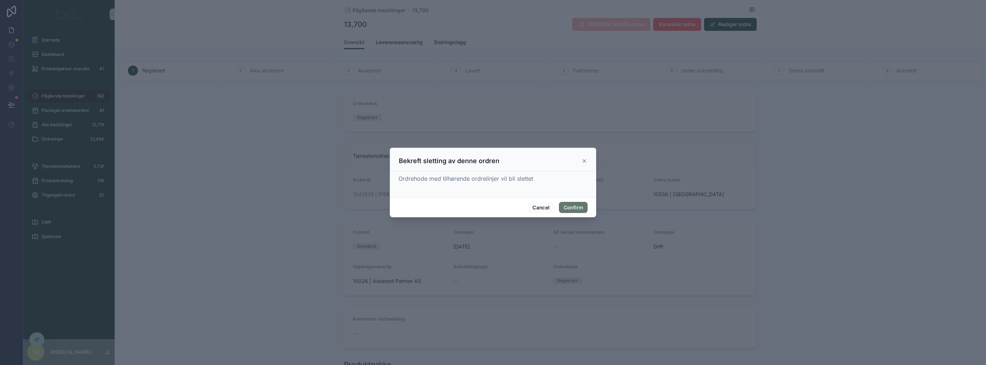
click at [570, 205] on button "Confirm" at bounding box center [573, 207] width 29 height 11
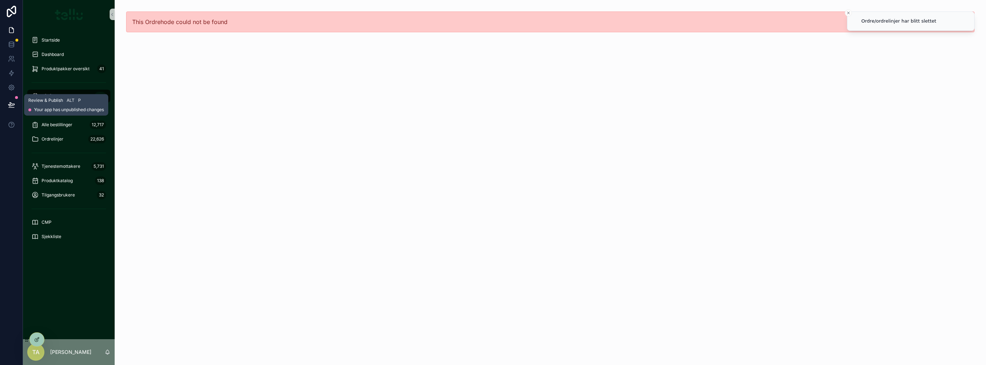
click at [7, 101] on button at bounding box center [12, 105] width 16 height 20
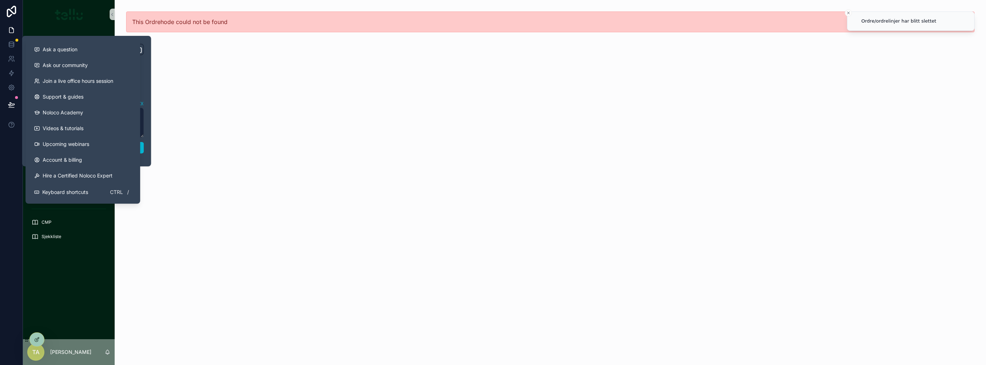
click at [232, 147] on div "This Ordrehode could not be found" at bounding box center [551, 182] width 872 height 365
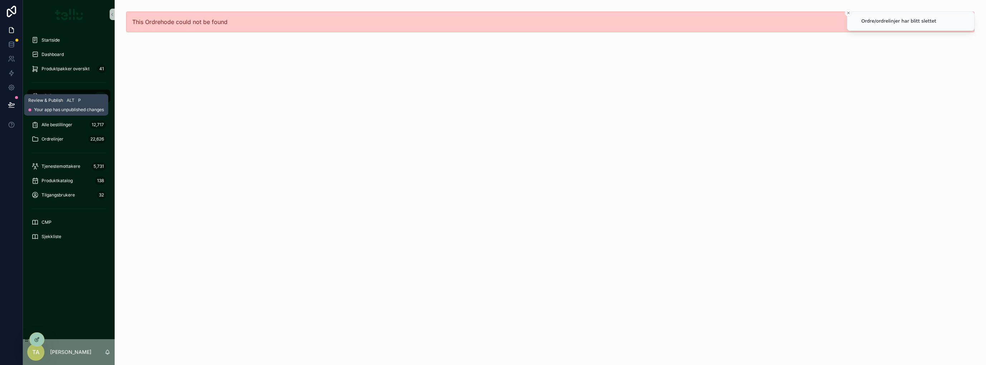
click at [13, 105] on icon at bounding box center [11, 104] width 7 height 7
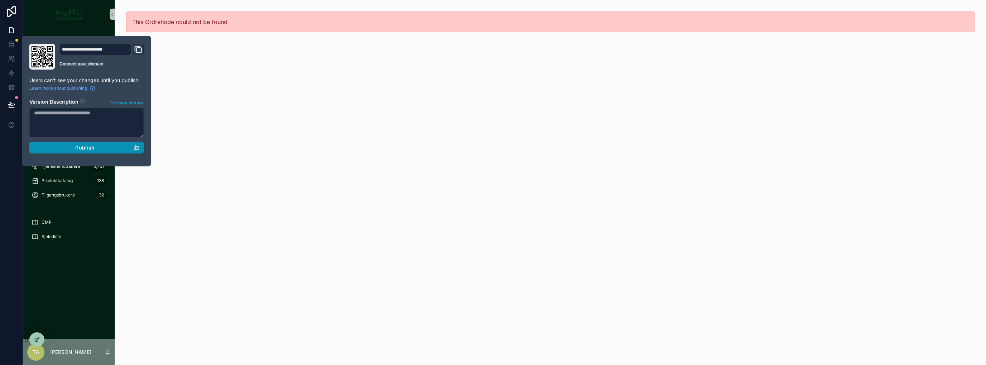
click at [62, 149] on div "Publish" at bounding box center [86, 147] width 105 height 6
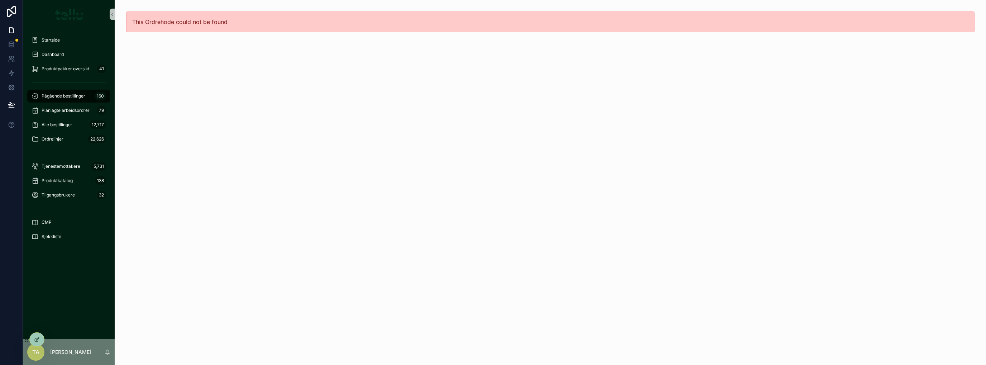
click at [391, 145] on div "This Ordrehode could not be found" at bounding box center [551, 182] width 872 height 365
